Goal: Task Accomplishment & Management: Manage account settings

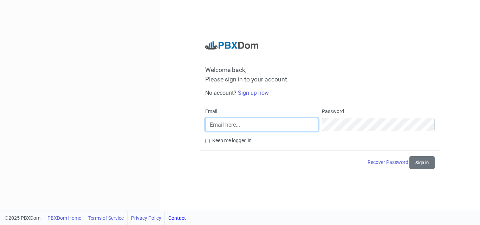
click at [270, 129] on input "Email" at bounding box center [261, 124] width 113 height 13
click at [252, 126] on input "Email" at bounding box center [261, 124] width 113 height 13
type input "[PERSON_NAME][EMAIL_ADDRESS][PERSON_NAME][DOMAIN_NAME]"
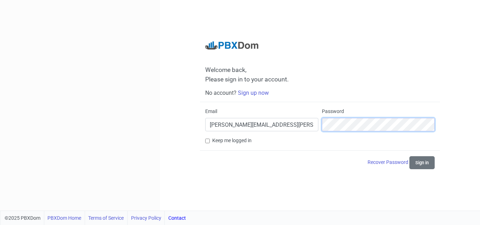
click at [409, 156] on button "Sign in" at bounding box center [421, 162] width 25 height 13
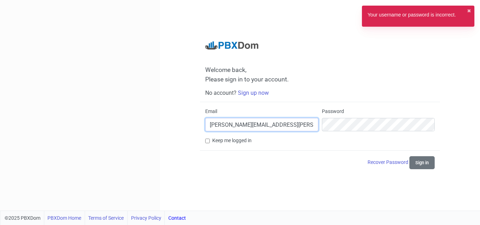
click at [252, 126] on input "[PERSON_NAME][EMAIL_ADDRESS][PERSON_NAME][DOMAIN_NAME]" at bounding box center [261, 124] width 113 height 13
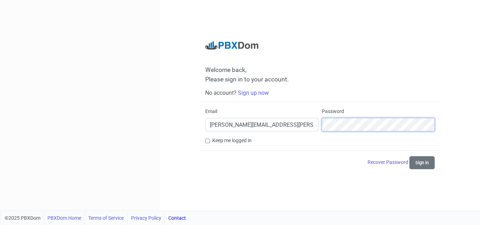
click at [409, 156] on button "Sign in" at bounding box center [421, 162] width 25 height 13
click at [424, 169] on button "Sign in" at bounding box center [421, 162] width 25 height 13
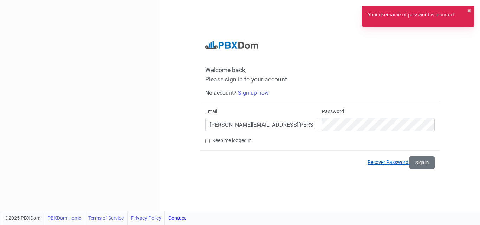
click at [388, 162] on link "Recover Password" at bounding box center [389, 163] width 42 height 6
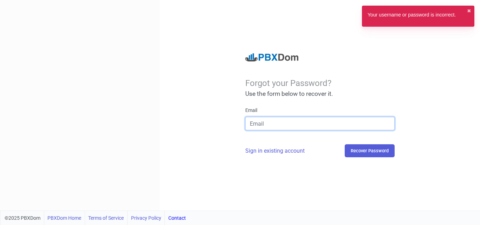
drag, startPoint x: 295, startPoint y: 118, endPoint x: 293, endPoint y: 121, distance: 3.6
click at [295, 118] on input "email" at bounding box center [319, 123] width 149 height 13
click at [289, 122] on input "email" at bounding box center [319, 123] width 149 height 13
type input "[PERSON_NAME][EMAIL_ADDRESS][PERSON_NAME][DOMAIN_NAME]"
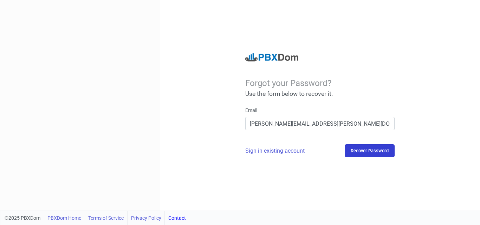
click at [368, 153] on button "Recover Password" at bounding box center [370, 150] width 50 height 13
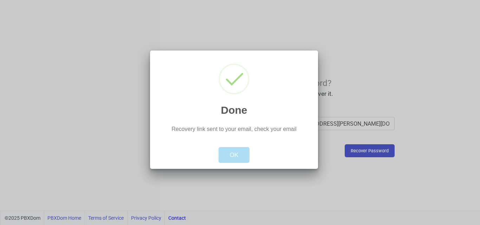
click at [242, 152] on button "OK" at bounding box center [234, 155] width 31 height 16
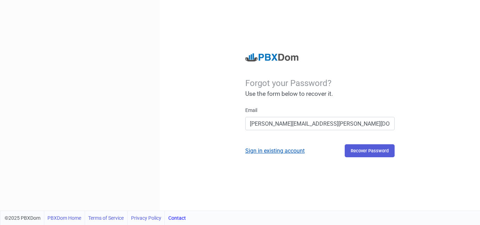
click at [276, 150] on link "Sign in existing account" at bounding box center [274, 151] width 59 height 7
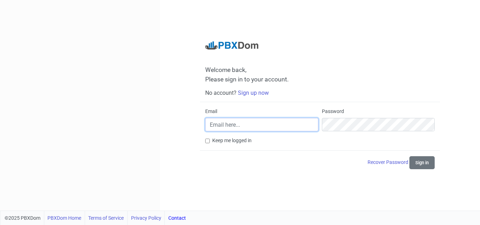
click at [284, 124] on input "Email" at bounding box center [261, 124] width 113 height 13
type input "[PERSON_NAME][EMAIL_ADDRESS][PERSON_NAME][DOMAIN_NAME]"
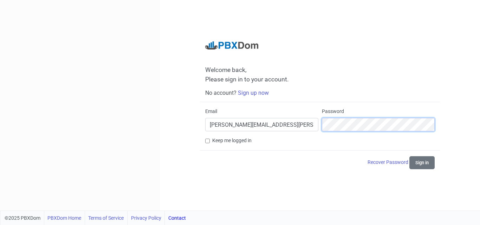
click at [409, 156] on button "Sign in" at bounding box center [421, 162] width 25 height 13
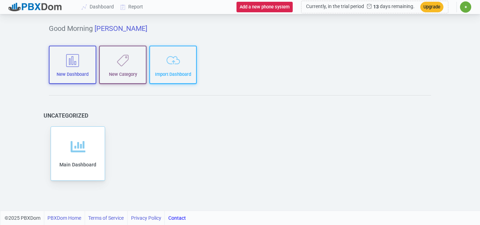
click at [235, 41] on div "Good Morning [PERSON_NAME] New Dashboard New Category Import Dashboard Uncatego…" at bounding box center [239, 113] width 403 height 195
